Goal: Information Seeking & Learning: Learn about a topic

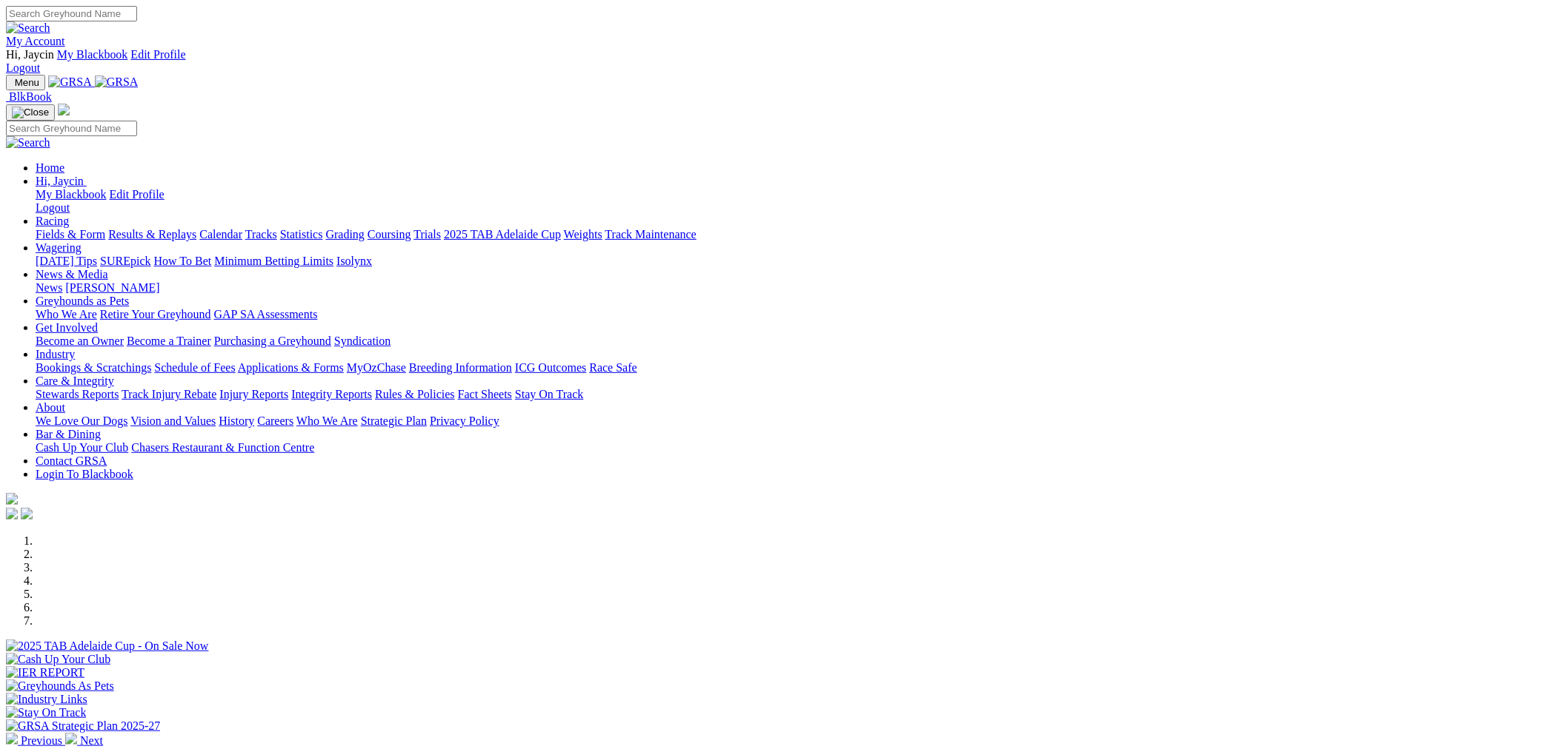
click at [68, 215] on link "Racing" at bounding box center [53, 220] width 34 height 12
click at [105, 228] on link "Fields & Form" at bounding box center [70, 233] width 69 height 12
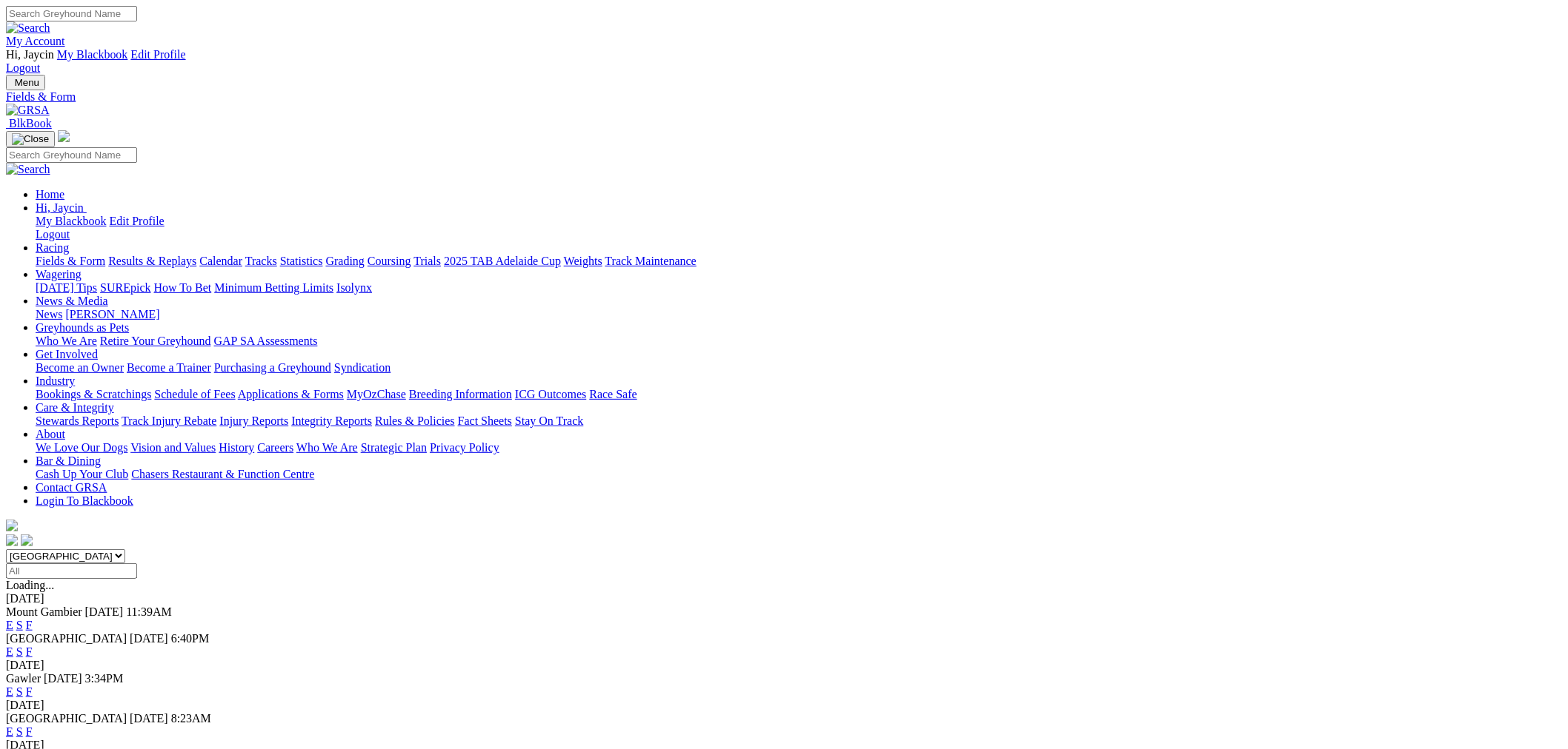
click at [430, 549] on div "[GEOGRAPHIC_DATA] [GEOGRAPHIC_DATA] [GEOGRAPHIC_DATA] [GEOGRAPHIC_DATA] [GEOGRA…" at bounding box center [783, 564] width 1556 height 30
click at [126, 549] on select "[GEOGRAPHIC_DATA] [GEOGRAPHIC_DATA] [GEOGRAPHIC_DATA] [GEOGRAPHIC_DATA] [GEOGRA…" at bounding box center [65, 556] width 119 height 14
select select "QLD"
click at [126, 549] on select "[GEOGRAPHIC_DATA] [GEOGRAPHIC_DATA] [GEOGRAPHIC_DATA] [GEOGRAPHIC_DATA] [GEOGRA…" at bounding box center [65, 556] width 119 height 14
click at [13, 619] on link "E" at bounding box center [9, 624] width 8 height 12
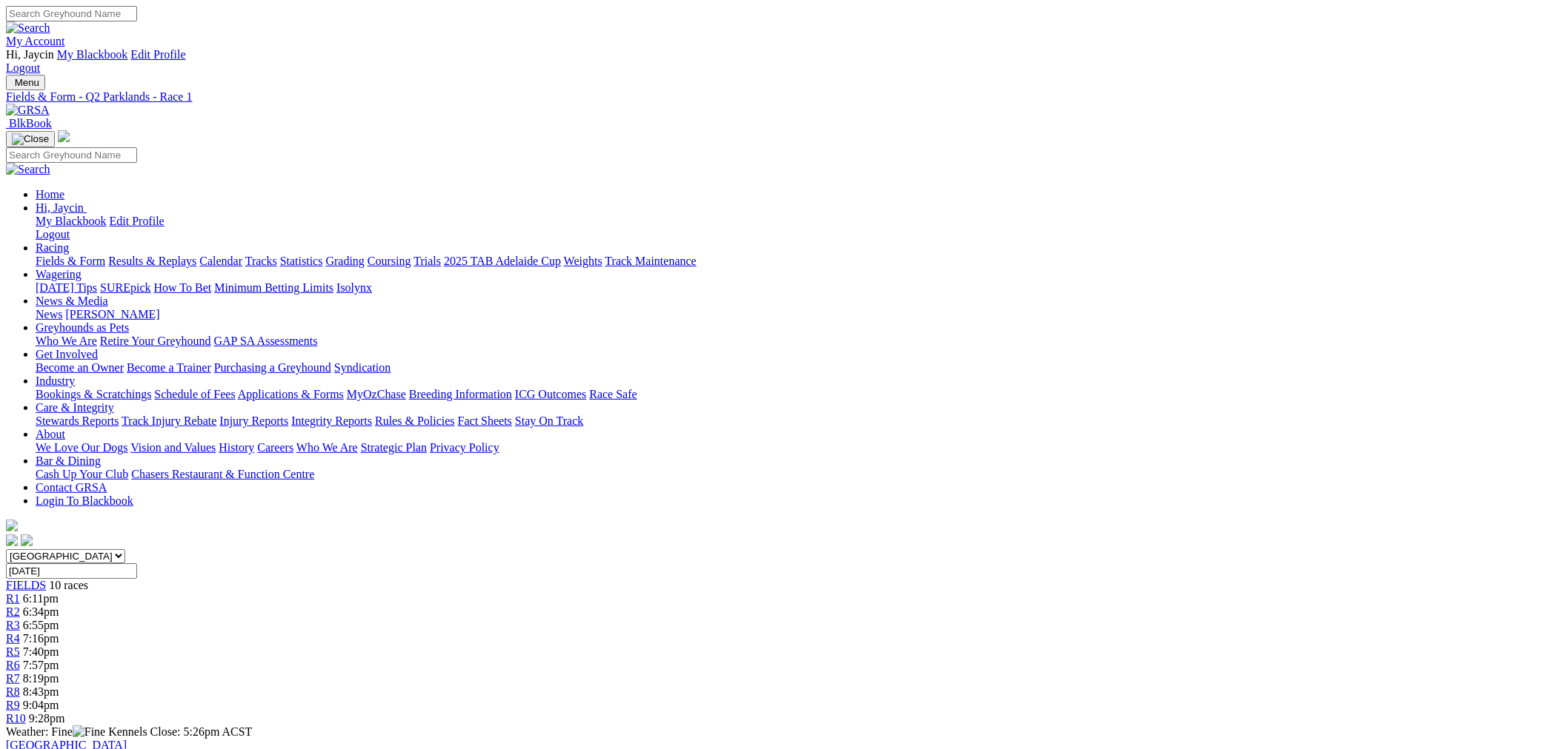
scroll to position [274, 0]
